Goal: Information Seeking & Learning: Learn about a topic

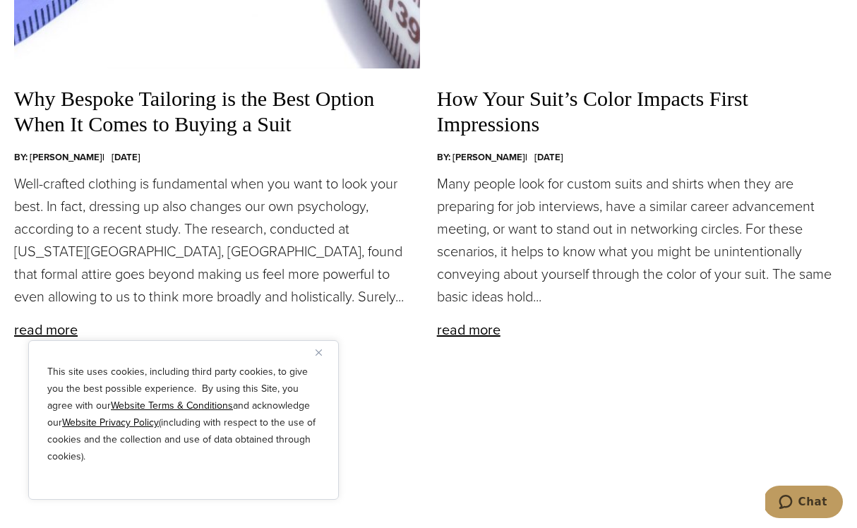
scroll to position [1661, 0]
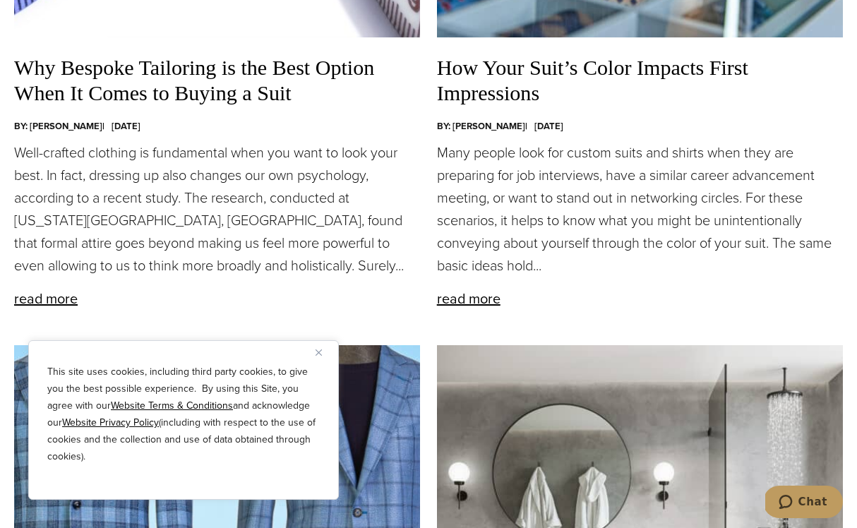
click at [321, 348] on button "Close" at bounding box center [324, 352] width 17 height 17
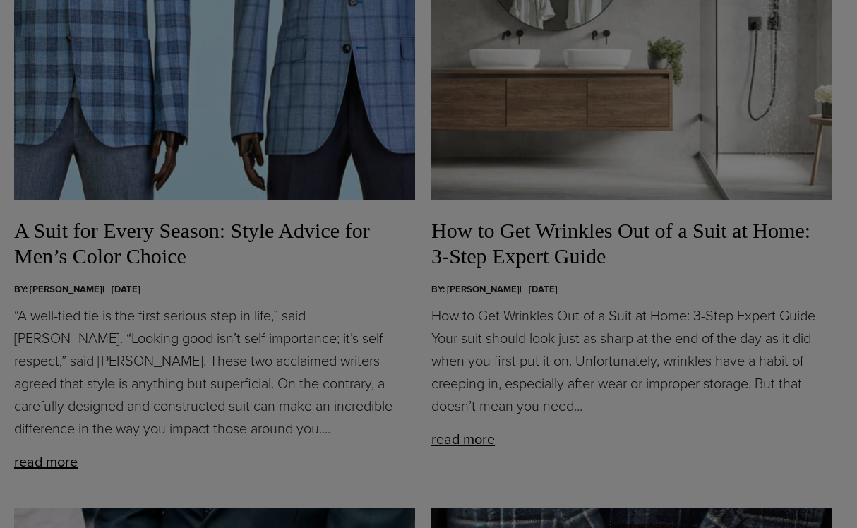
scroll to position [0, 0]
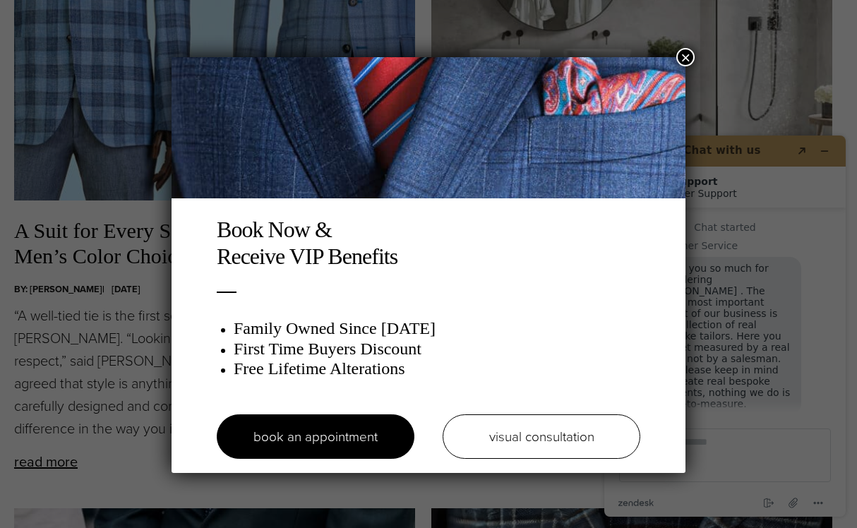
click at [683, 49] on button "×" at bounding box center [685, 57] width 18 height 18
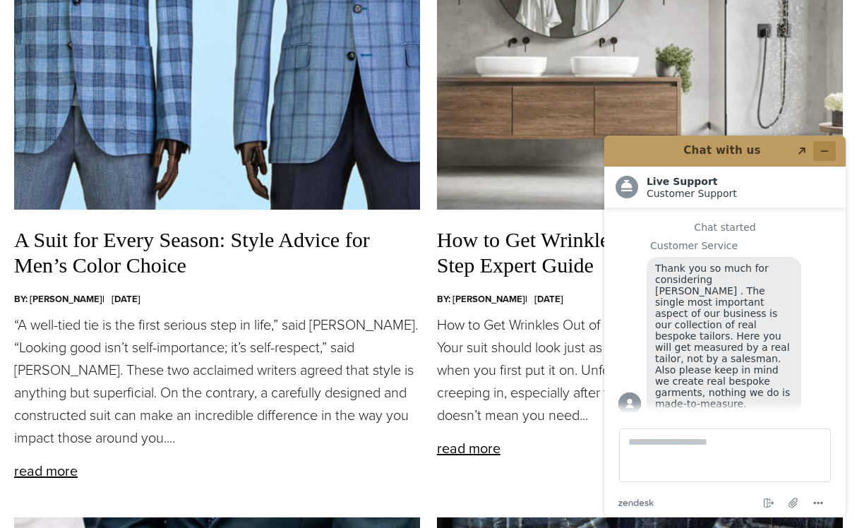
click at [823, 149] on icon "Minimize widget" at bounding box center [825, 151] width 10 height 10
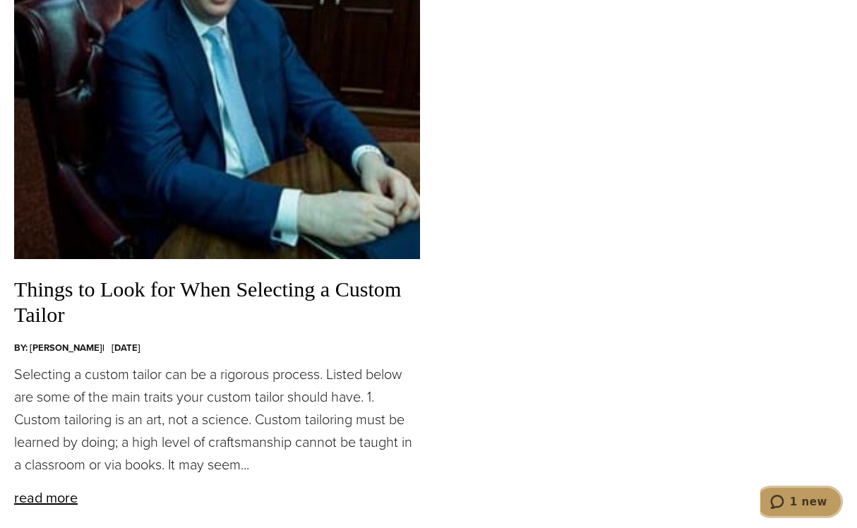
scroll to position [4148, 0]
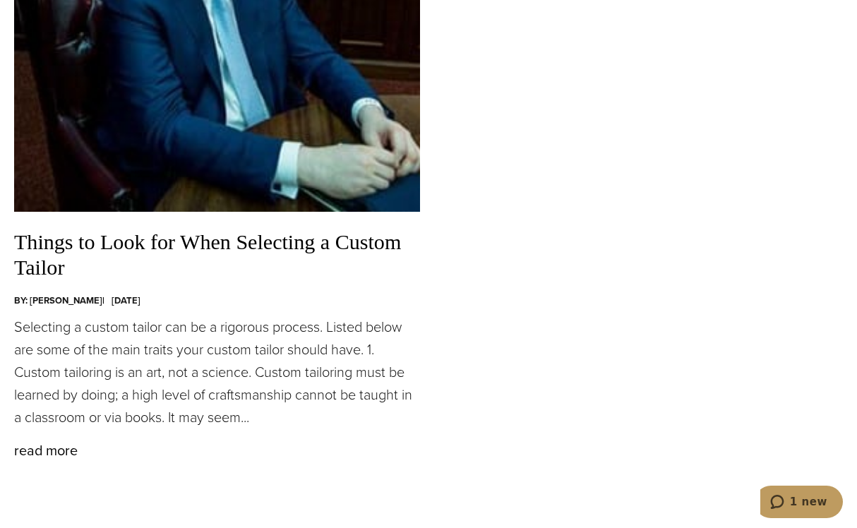
click at [65, 459] on link "read more" at bounding box center [46, 450] width 64 height 21
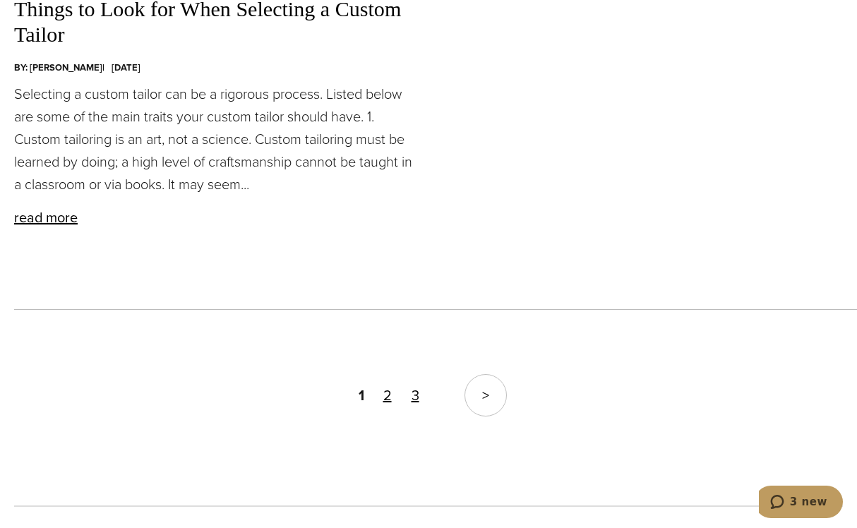
scroll to position [4383, 0]
click at [501, 406] on link ">" at bounding box center [486, 394] width 42 height 42
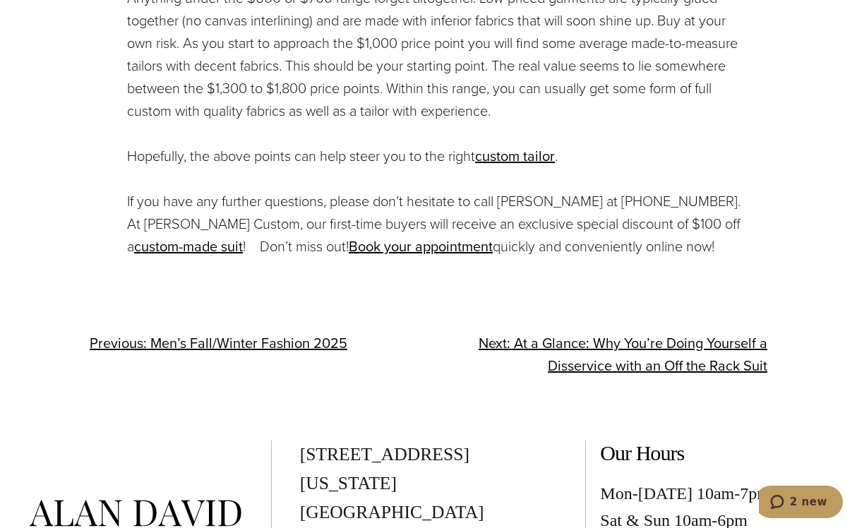
scroll to position [4861, 0]
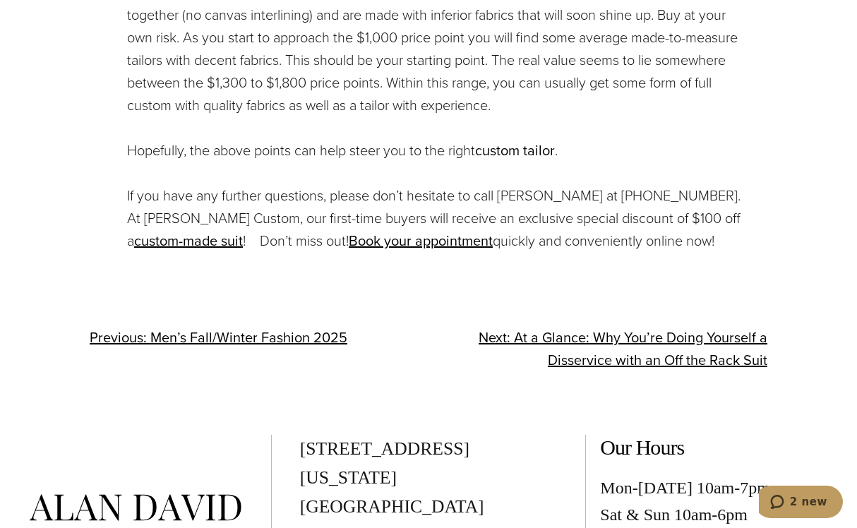
click at [510, 140] on link "custom tailor opens in a new tab" at bounding box center [515, 150] width 80 height 21
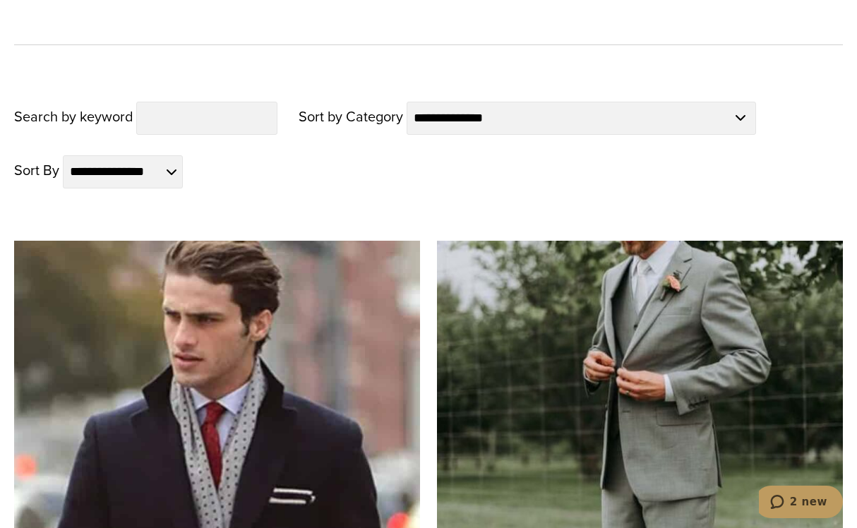
scroll to position [1089, 0]
